Goal: Transaction & Acquisition: Purchase product/service

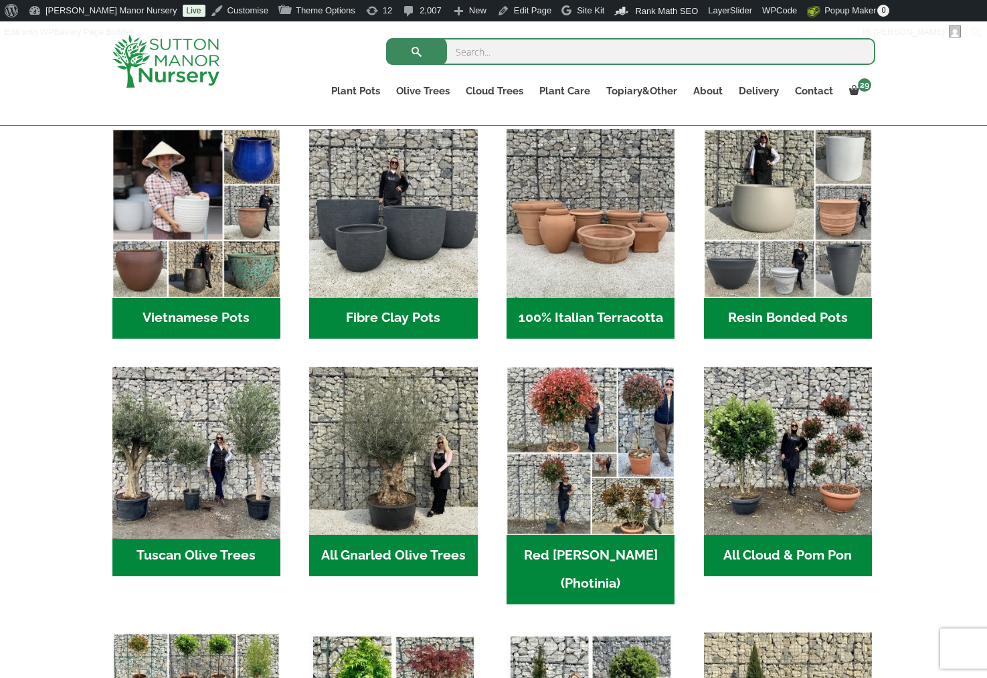
click at [193, 466] on img "Visit product category Tuscan Olive Trees" at bounding box center [196, 451] width 177 height 177
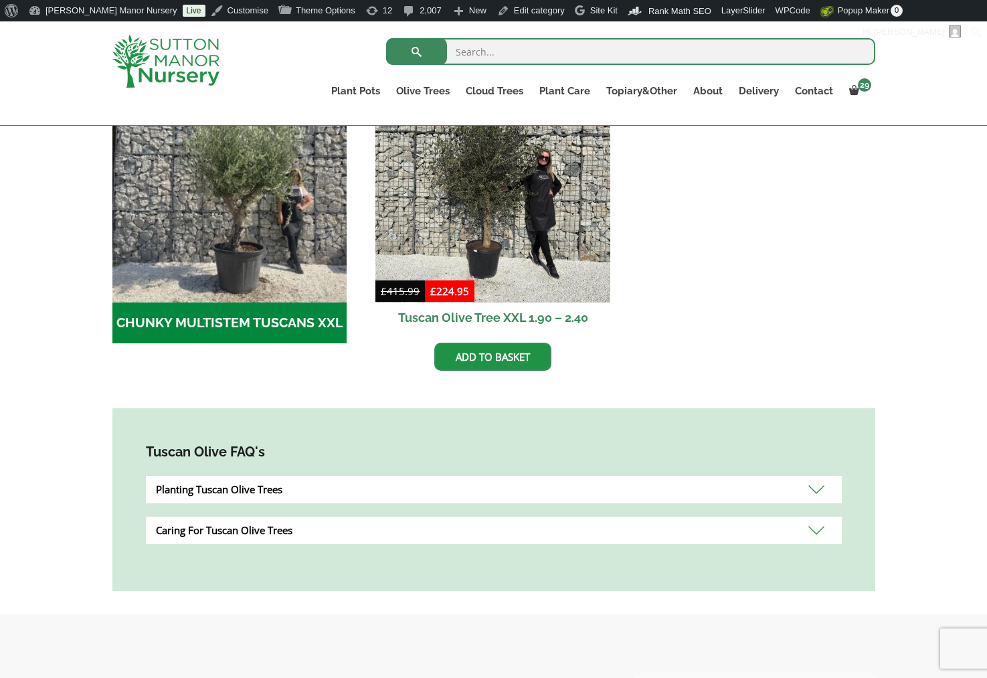
scroll to position [401, 0]
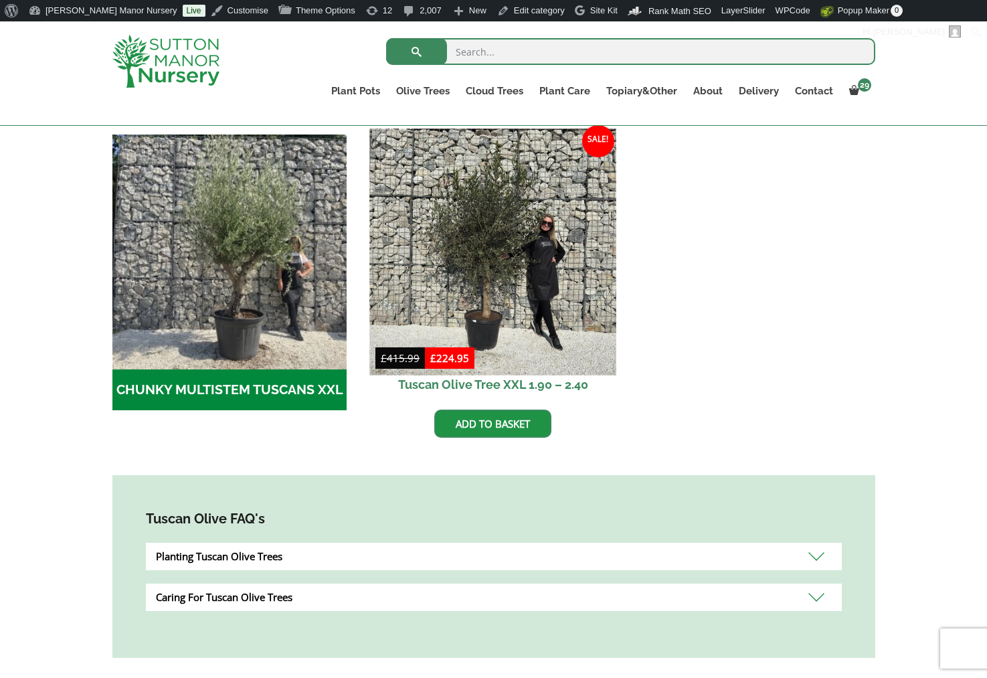
click at [522, 292] on img at bounding box center [493, 251] width 246 height 246
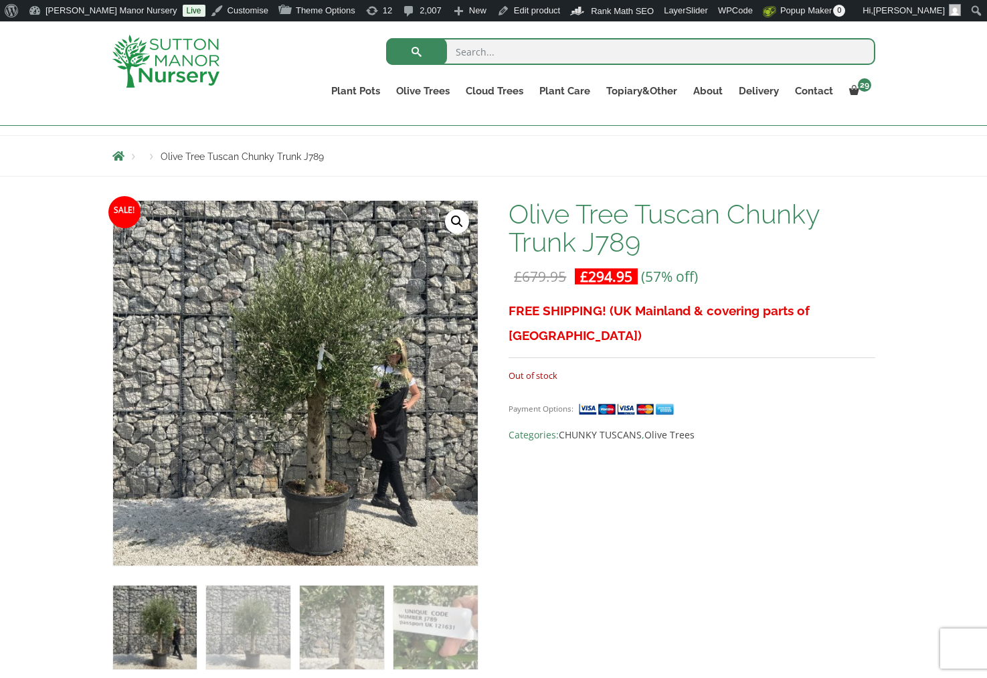
scroll to position [134, 0]
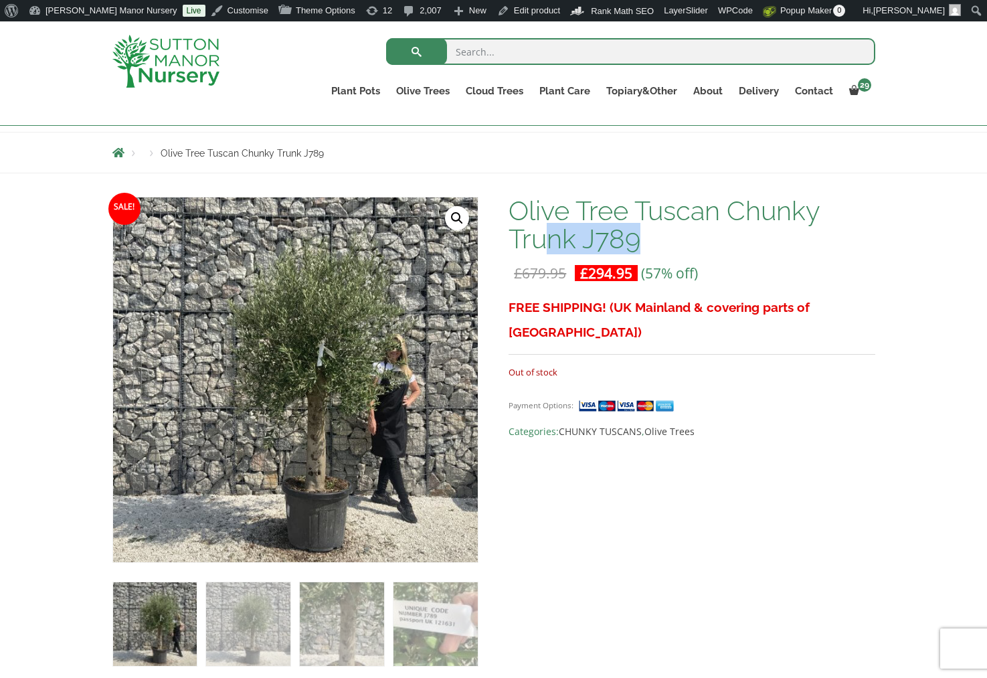
drag, startPoint x: 641, startPoint y: 247, endPoint x: 551, endPoint y: 229, distance: 92.1
click at [551, 229] on h1 "Olive Tree Tuscan Chunky Trunk J789" at bounding box center [691, 225] width 366 height 56
